Goal: Information Seeking & Learning: Check status

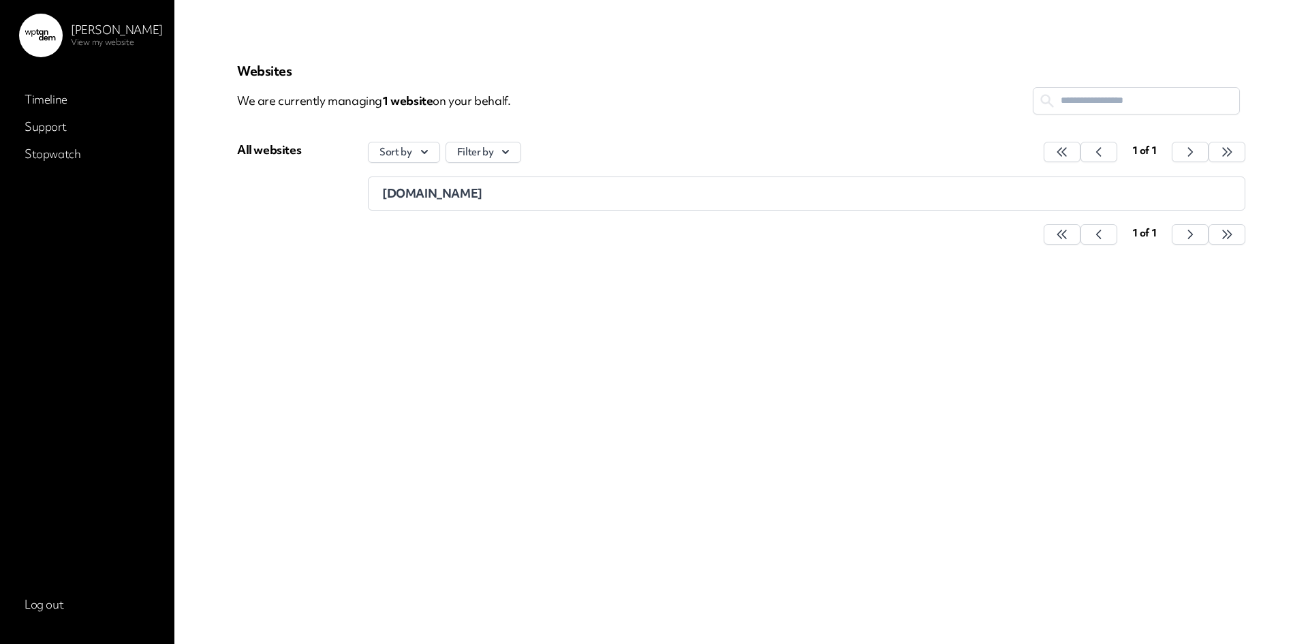
drag, startPoint x: 782, startPoint y: 320, endPoint x: 758, endPoint y: 331, distance: 26.8
click at [780, 320] on div "Websites We are currently managing 1 website on your behalf. All websites Sort …" at bounding box center [741, 322] width 1074 height 579
click at [539, 200] on div "[DOMAIN_NAME]" at bounding box center [806, 193] width 849 height 16
click at [65, 119] on link "Support" at bounding box center [87, 126] width 136 height 25
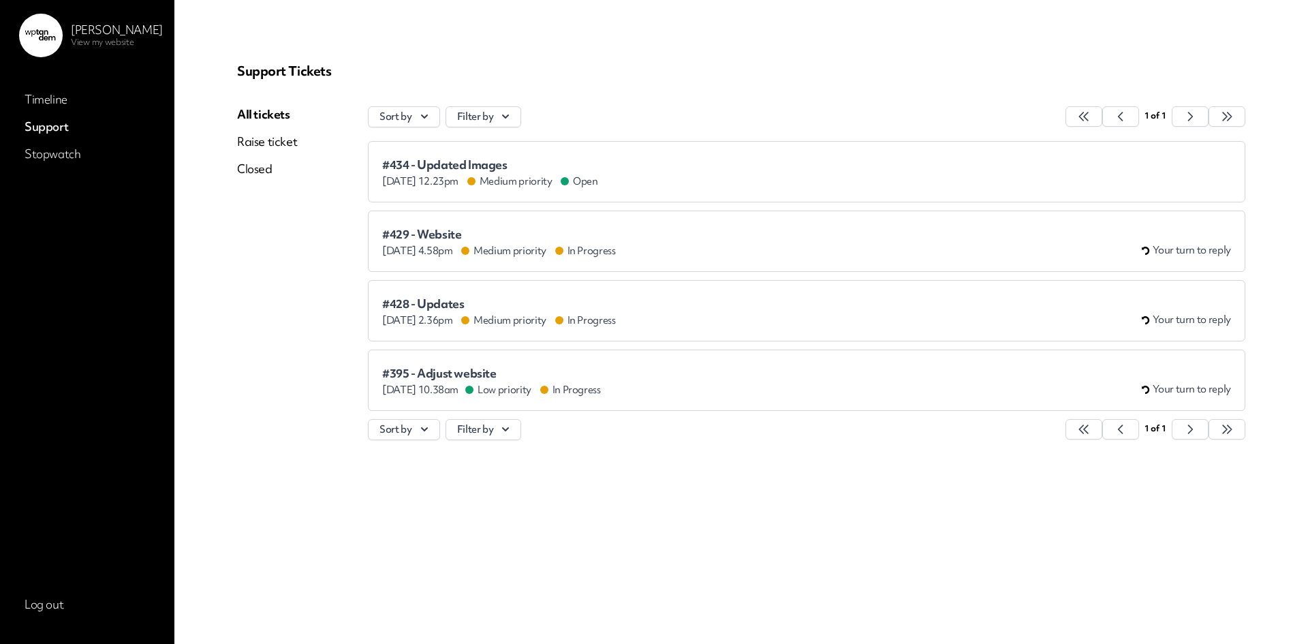
click at [559, 172] on div "#434 - Updated Images [DATE] 12.23pm Medium priority Open" at bounding box center [490, 173] width 216 height 30
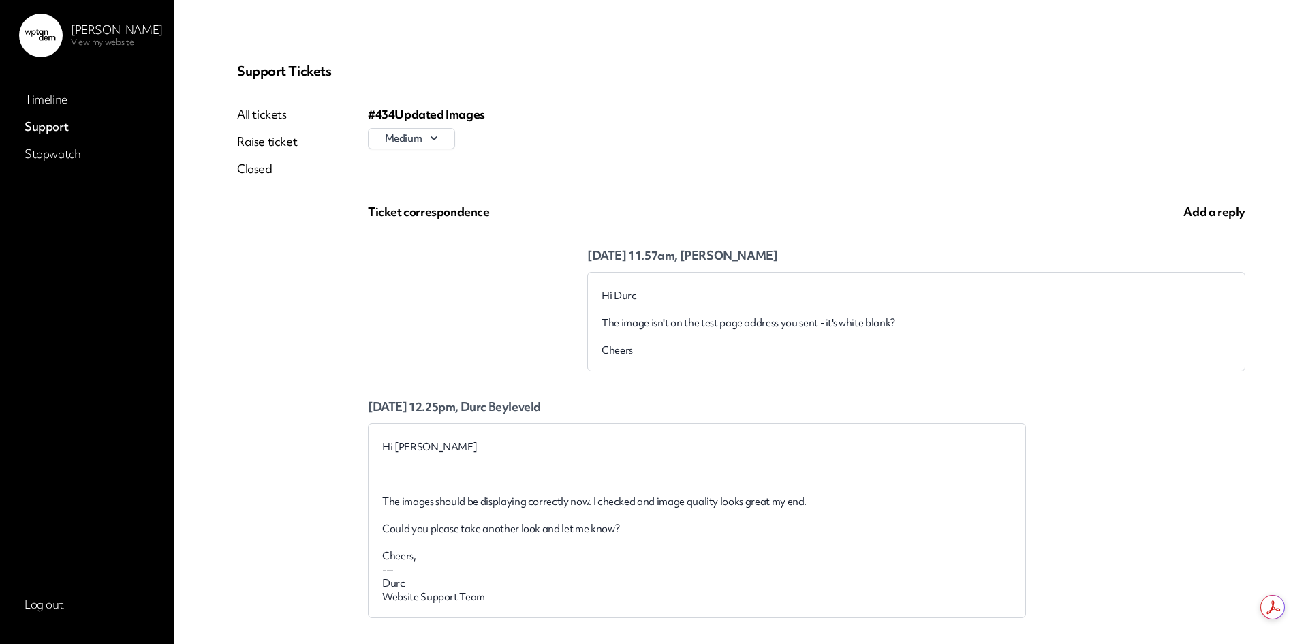
drag, startPoint x: 538, startPoint y: 42, endPoint x: 527, endPoint y: 46, distance: 11.6
click at [720, 76] on p "Support Tickets" at bounding box center [741, 71] width 1009 height 16
click at [902, 135] on div "medium" at bounding box center [807, 138] width 878 height 21
drag, startPoint x: 656, startPoint y: 137, endPoint x: 575, endPoint y: 253, distance: 141.0
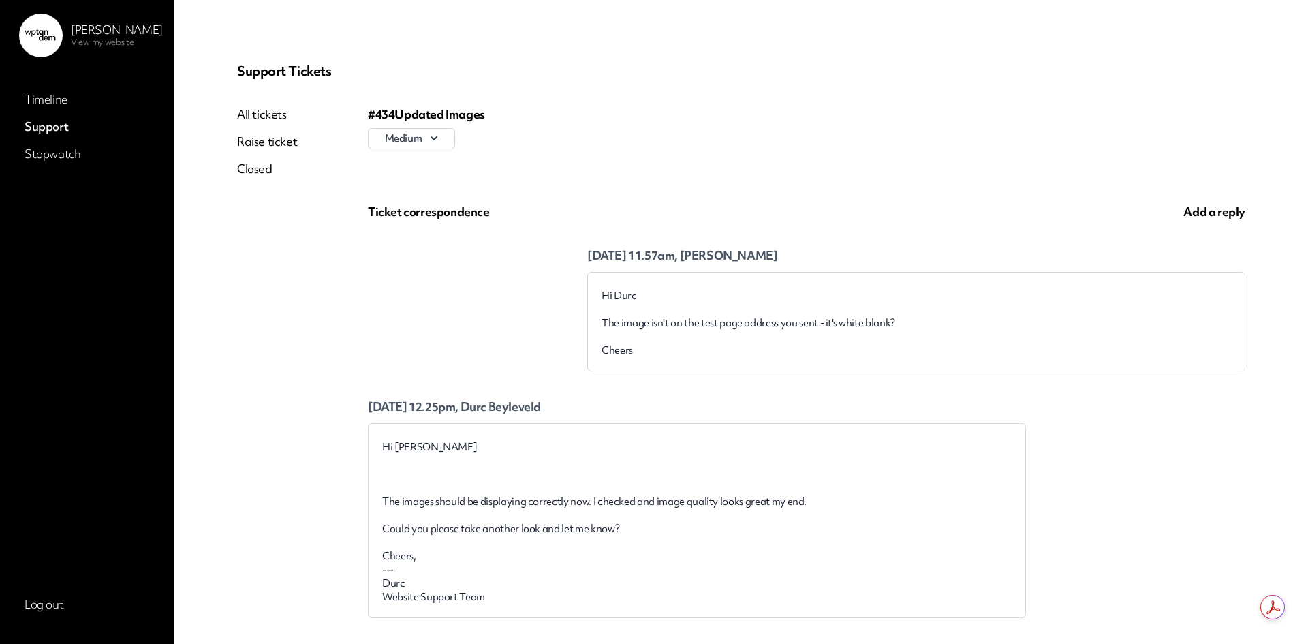
click at [656, 136] on div "medium" at bounding box center [807, 138] width 878 height 21
